Goal: Navigation & Orientation: Find specific page/section

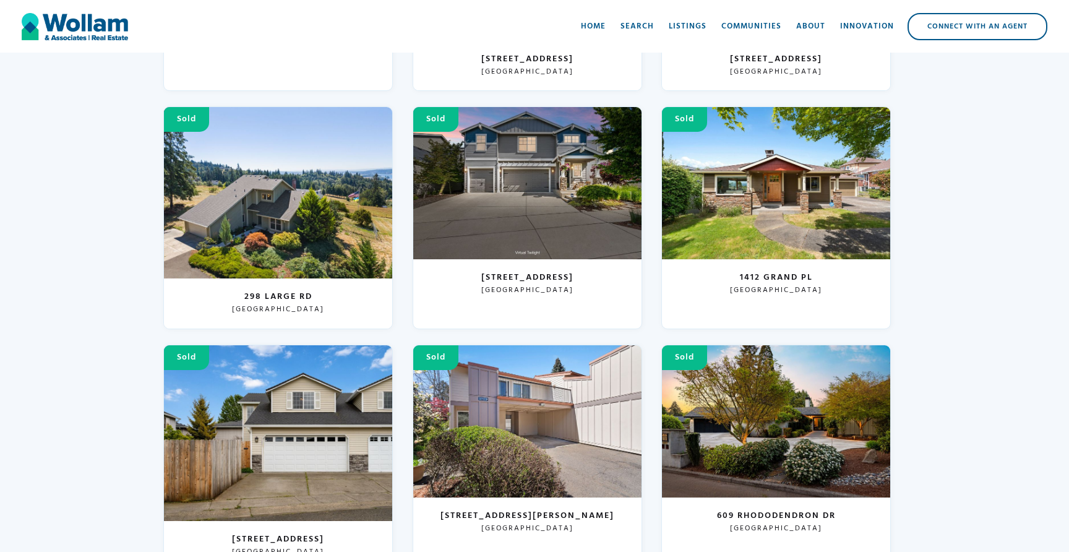
scroll to position [3402, 0]
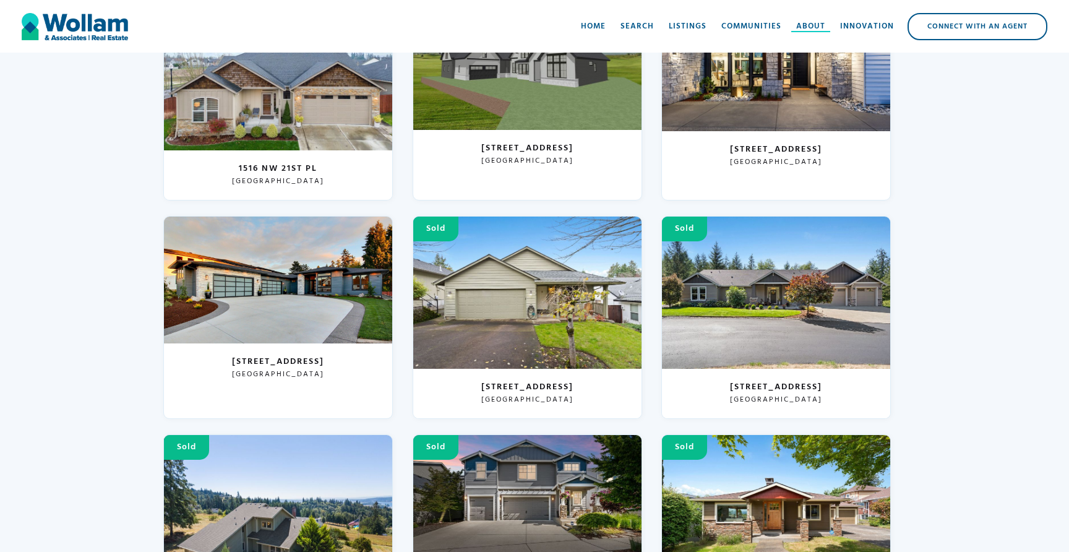
click at [807, 26] on div "About" at bounding box center [810, 26] width 29 height 12
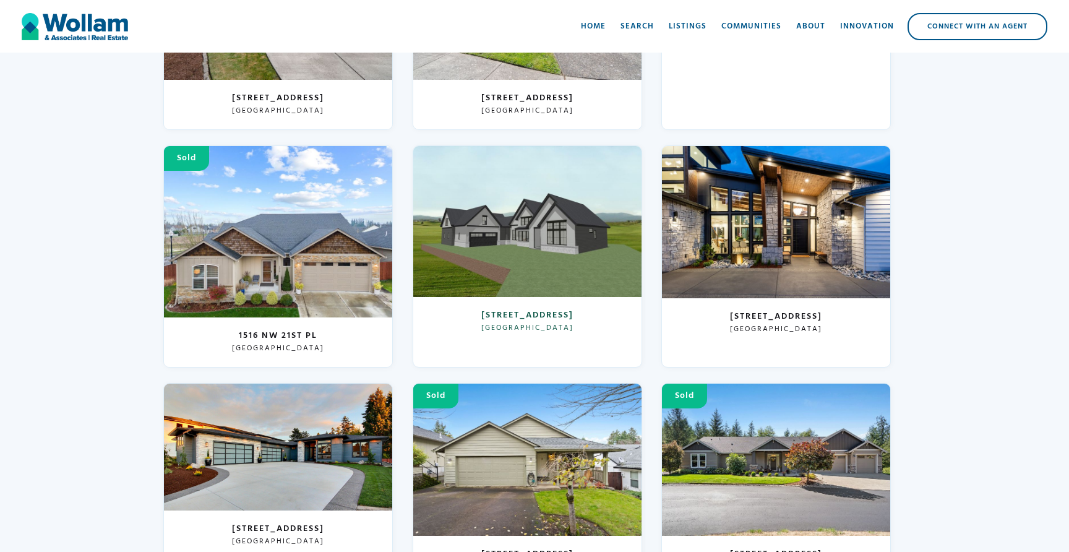
scroll to position [3236, 0]
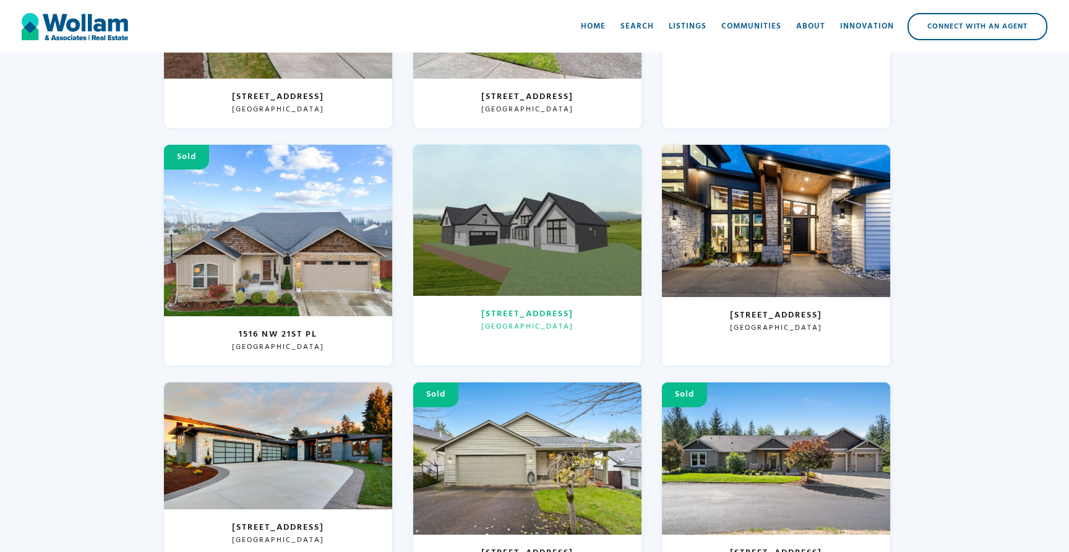
click at [519, 225] on div at bounding box center [527, 221] width 228 height 152
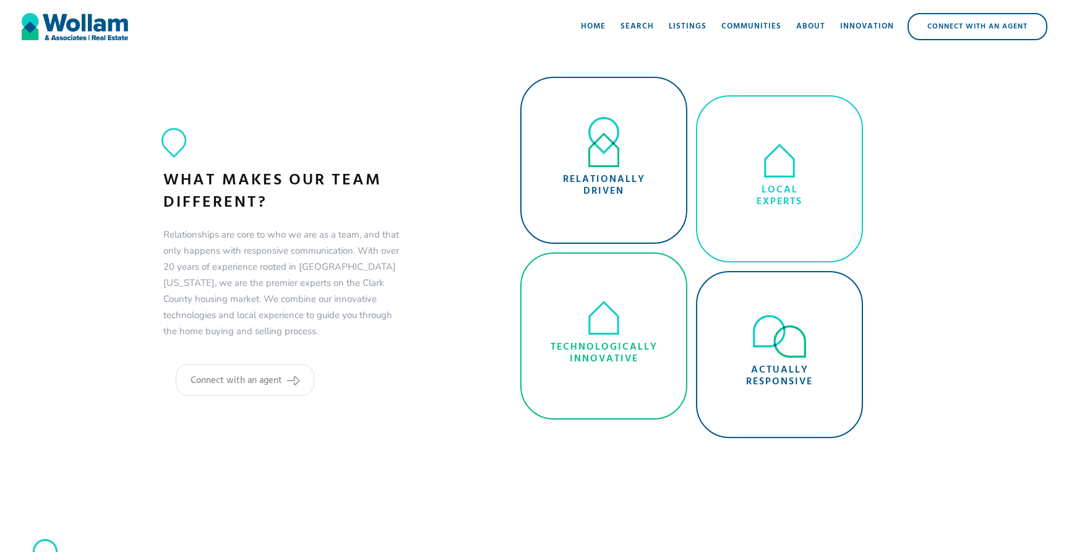
scroll to position [980, 0]
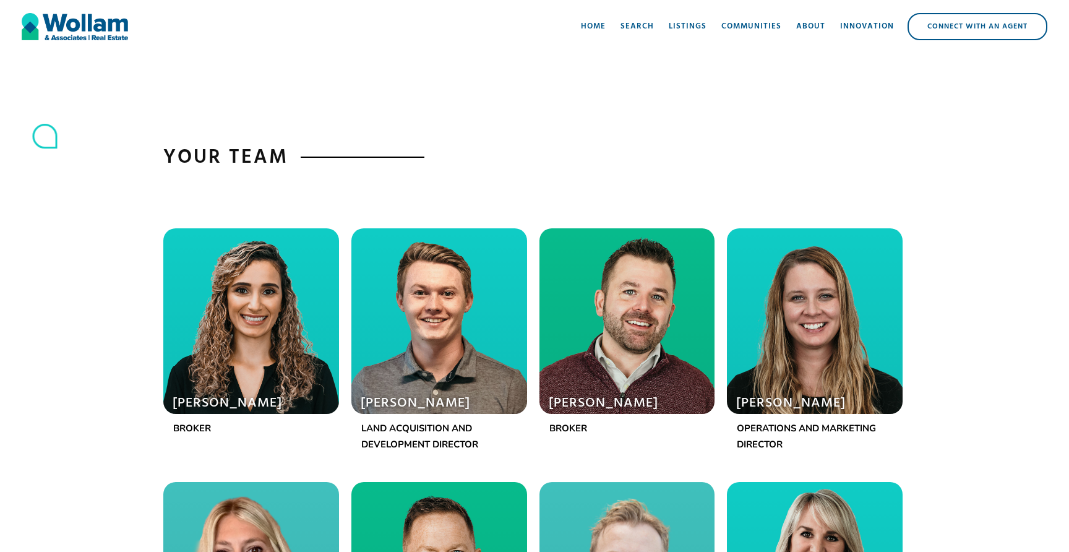
click at [624, 351] on div at bounding box center [627, 321] width 176 height 186
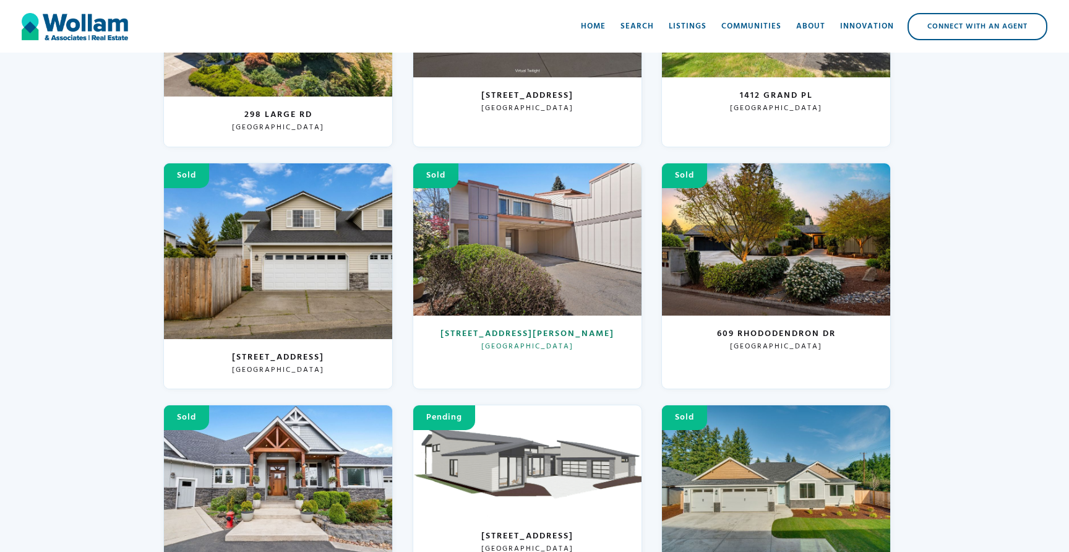
scroll to position [3912, 0]
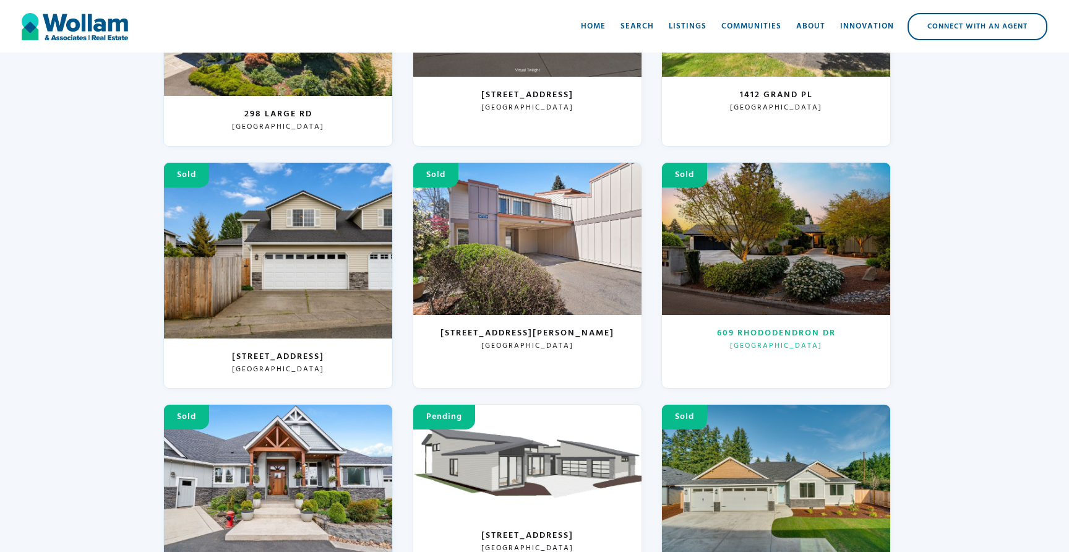
click at [748, 264] on div at bounding box center [776, 239] width 228 height 152
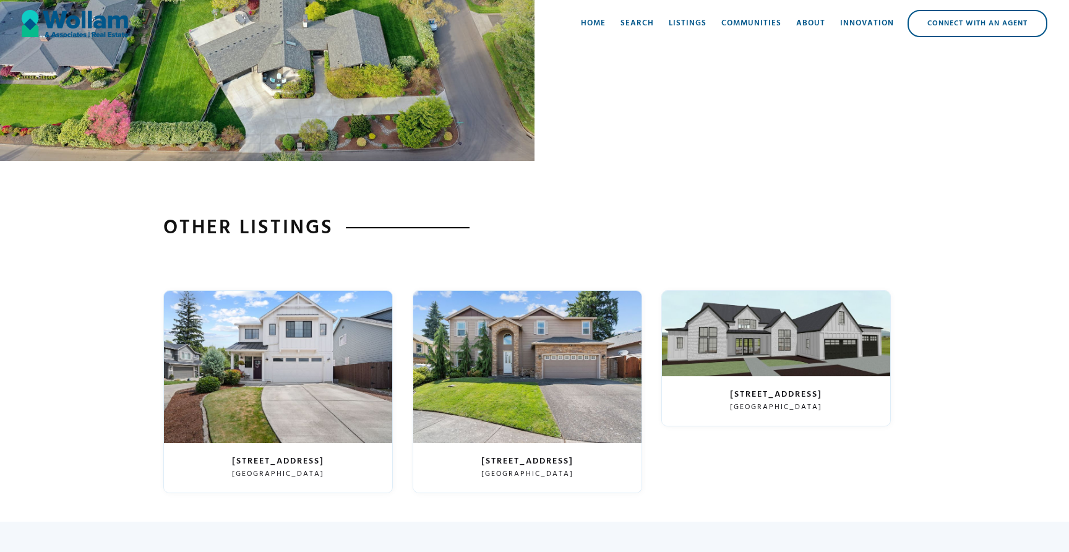
scroll to position [4257, 0]
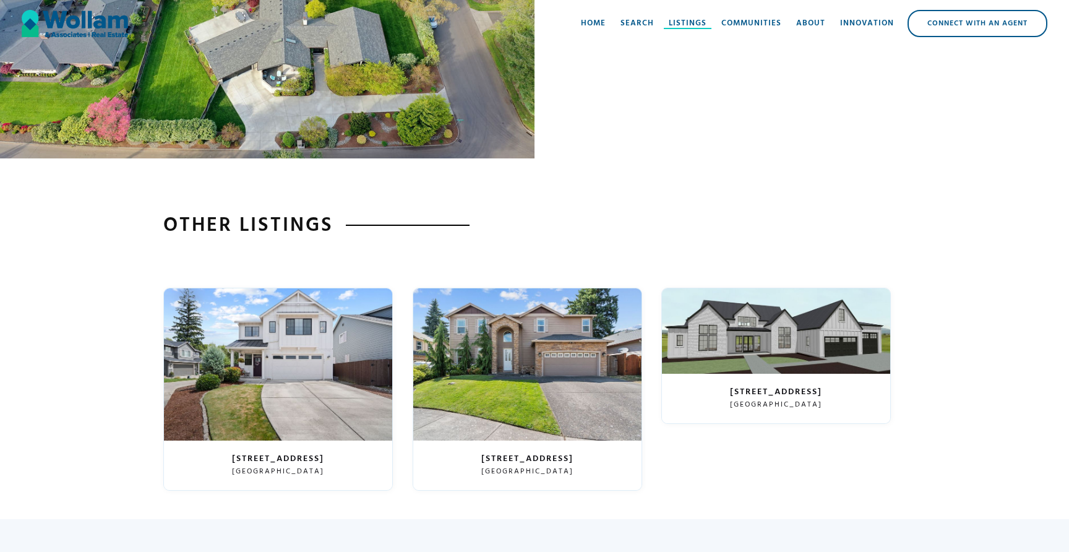
click at [685, 20] on div "Listings" at bounding box center [688, 23] width 38 height 12
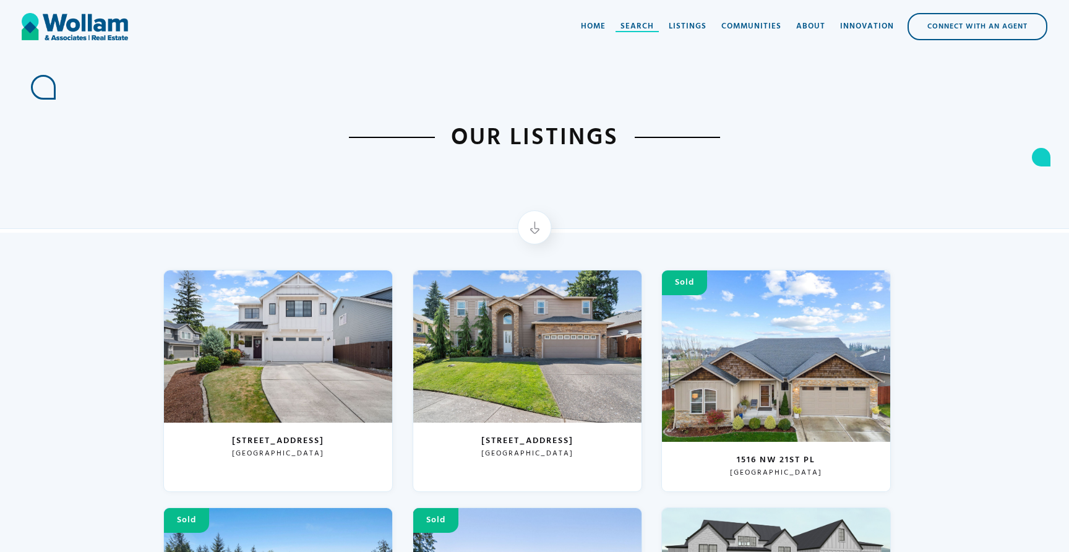
click at [637, 25] on div "Search" at bounding box center [636, 26] width 33 height 12
